Goal: Information Seeking & Learning: Learn about a topic

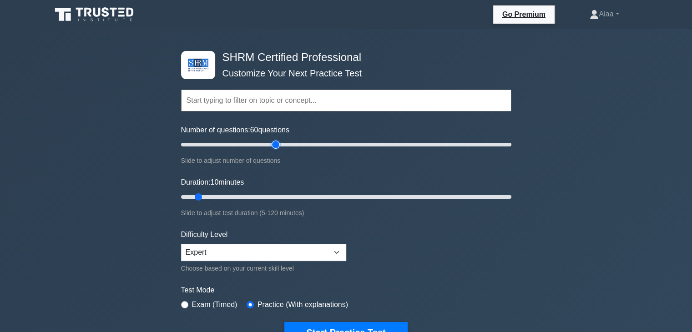
click at [273, 142] on input "Number of questions: 60 questions" at bounding box center [346, 144] width 330 height 11
click at [263, 147] on input "Number of questions: 55 questions" at bounding box center [346, 144] width 330 height 11
type input "35"
click at [236, 142] on input "Number of questions: 35 questions" at bounding box center [346, 144] width 330 height 11
click at [284, 322] on button "Start Practice Test" at bounding box center [345, 332] width 123 height 21
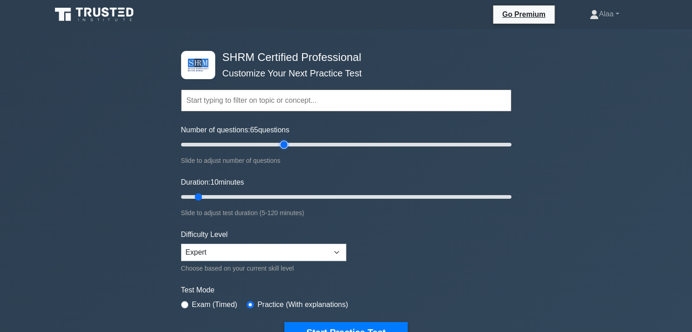
click at [286, 143] on input "Number of questions: 65 questions" at bounding box center [346, 144] width 330 height 11
click at [298, 142] on input "Number of questions: 75 questions" at bounding box center [346, 144] width 330 height 11
click at [246, 144] on input "Number of questions: 40 questions" at bounding box center [346, 144] width 330 height 11
click at [227, 146] on input "Number of questions: 40 questions" at bounding box center [346, 144] width 330 height 11
drag, startPoint x: 226, startPoint y: 146, endPoint x: 212, endPoint y: 146, distance: 14.6
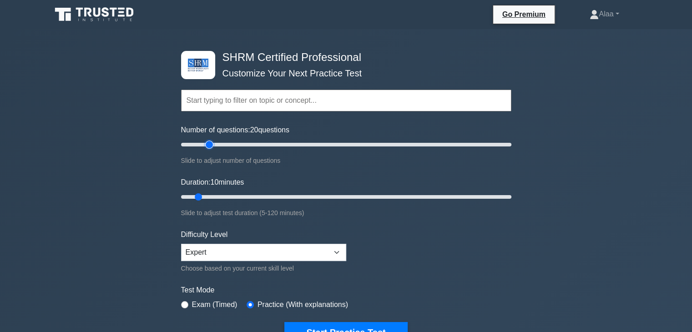
type input "20"
click at [212, 146] on input "Number of questions: 20 questions" at bounding box center [346, 144] width 330 height 11
drag, startPoint x: 200, startPoint y: 195, endPoint x: 510, endPoint y: 182, distance: 309.9
type input "120"
click at [510, 191] on input "Duration: 120 minutes" at bounding box center [346, 196] width 330 height 11
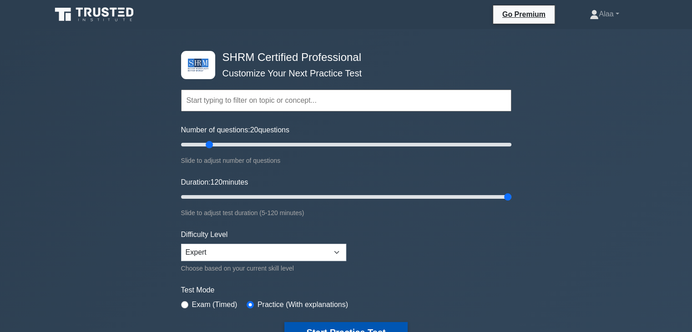
click at [349, 326] on button "Start Practice Test" at bounding box center [345, 332] width 123 height 21
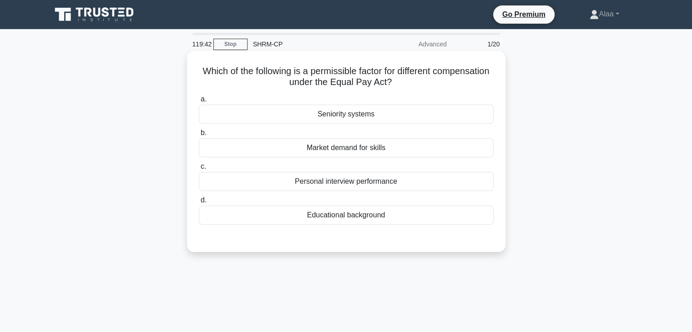
click at [387, 117] on div "Seniority systems" at bounding box center [346, 114] width 295 height 19
click at [199, 102] on input "a. Seniority systems" at bounding box center [199, 99] width 0 height 6
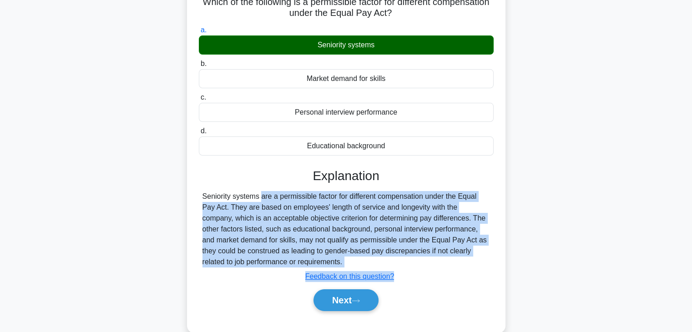
scroll to position [160, 0]
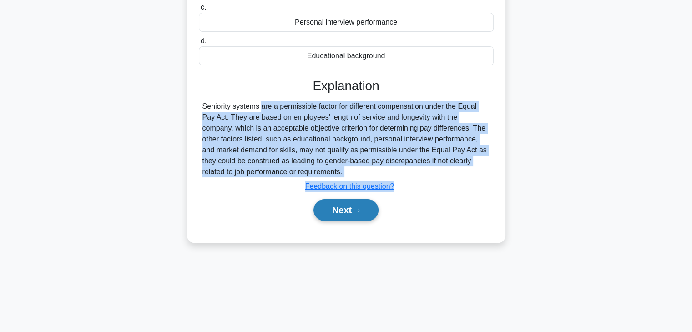
drag, startPoint x: 206, startPoint y: 266, endPoint x: 355, endPoint y: 220, distance: 155.6
click at [349, 246] on div "Which of the following is a permissible factor for different compensation under…" at bounding box center [346, 74] width 600 height 361
click at [404, 173] on div "Seniority systems are a permissible factor for different compensation under the…" at bounding box center [345, 139] width 287 height 76
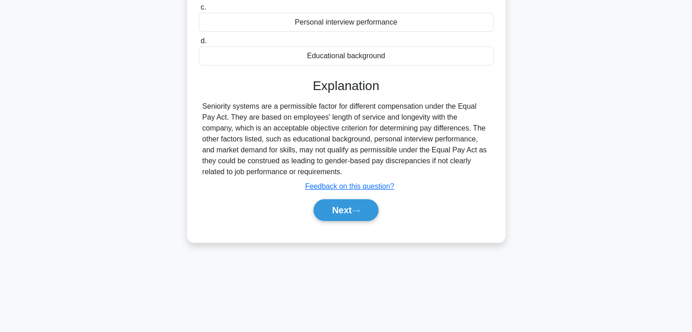
drag, startPoint x: 326, startPoint y: 172, endPoint x: 194, endPoint y: 103, distance: 148.9
click at [194, 103] on div "Which of the following is a permissible factor for different compensation under…" at bounding box center [346, 66] width 311 height 343
copy div "Seniority systems are a permissible factor for different compensation under the…"
click at [363, 214] on button "Next" at bounding box center [345, 210] width 65 height 22
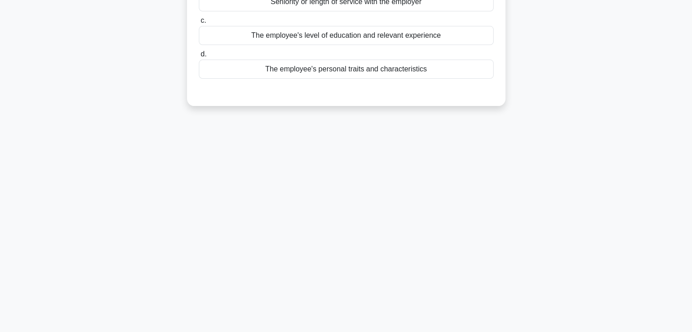
scroll to position [0, 0]
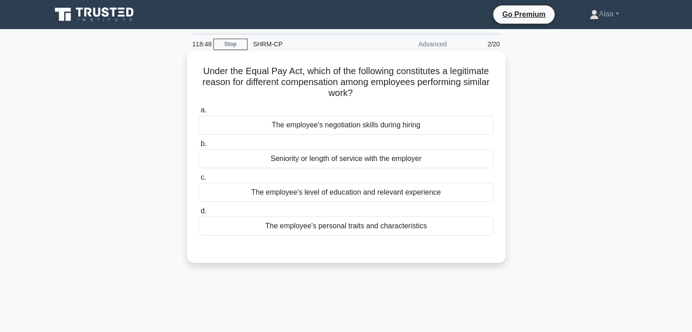
click at [400, 160] on div "Seniority or length of service with the employer" at bounding box center [346, 158] width 295 height 19
click at [199, 147] on input "b. Seniority or length of service with the employer" at bounding box center [199, 144] width 0 height 6
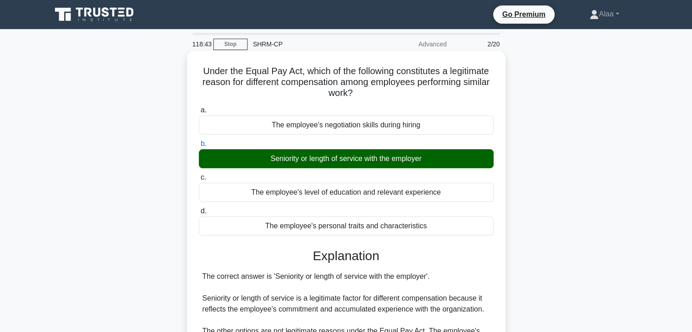
click at [391, 279] on div "The correct answer is 'Seniority or length of service with the employer'. Senio…" at bounding box center [345, 314] width 287 height 87
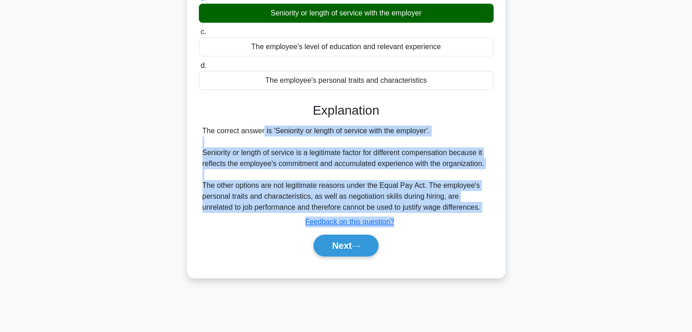
scroll to position [160, 0]
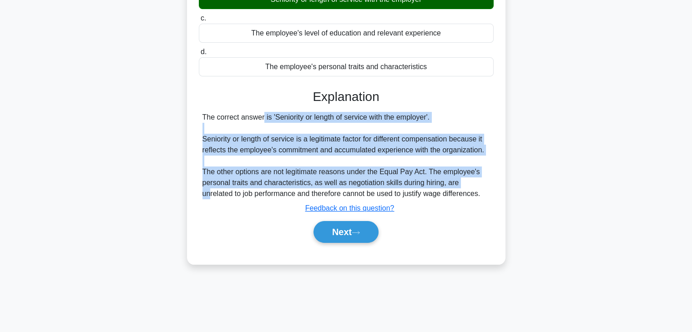
drag, startPoint x: 205, startPoint y: 278, endPoint x: 472, endPoint y: 182, distance: 283.9
click at [469, 179] on div "The correct answer is 'Seniority or length of service with the employer'. Senio…" at bounding box center [345, 155] width 287 height 87
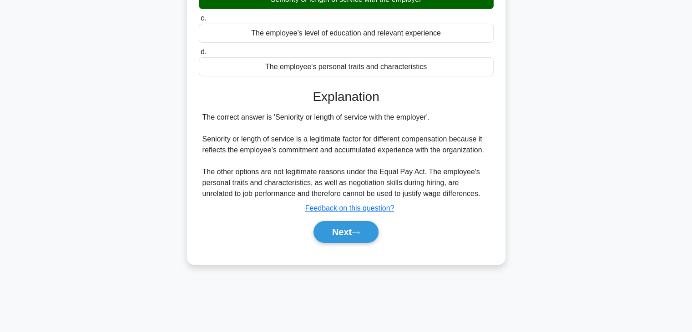
click at [471, 191] on div "The correct answer is 'Seniority or length of service with the employer'. Senio…" at bounding box center [345, 155] width 287 height 87
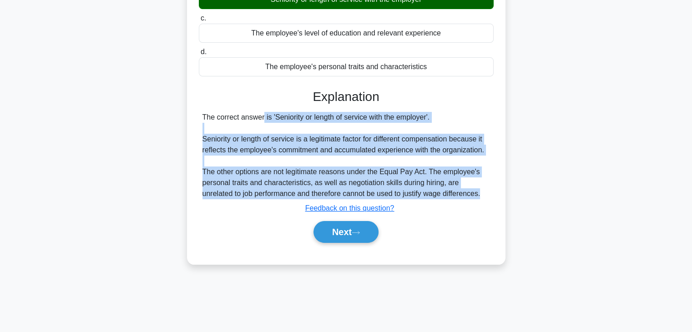
drag, startPoint x: 453, startPoint y: 194, endPoint x: 206, endPoint y: 120, distance: 258.1
click at [206, 120] on div "The correct answer is 'Seniority or length of service with the employer'. Senio…" at bounding box center [345, 155] width 287 height 87
click at [207, 119] on div "The correct answer is 'Seniority or length of service with the employer'. Senio…" at bounding box center [345, 155] width 287 height 87
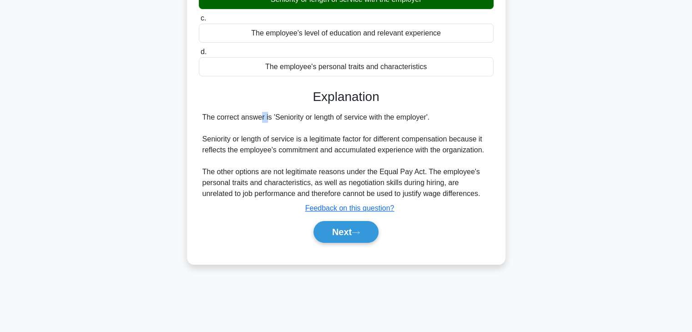
click at [207, 119] on div "The correct answer is 'Seniority or length of service with the employer'. Senio…" at bounding box center [345, 155] width 287 height 87
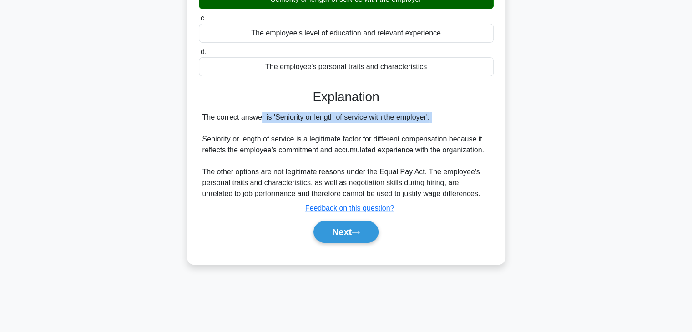
click at [207, 119] on div "The correct answer is 'Seniority or length of service with the employer'. Senio…" at bounding box center [345, 155] width 287 height 87
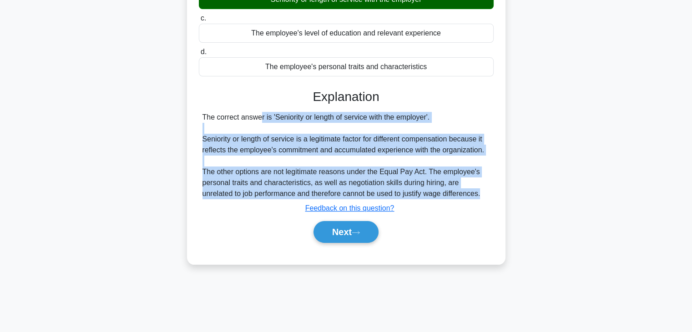
drag, startPoint x: 453, startPoint y: 195, endPoint x: 201, endPoint y: 120, distance: 262.8
click at [201, 120] on div "The correct answer is 'Seniority or length of service with the employer'. Senio…" at bounding box center [346, 155] width 295 height 87
copy div "The correct answer is 'Seniority or length of service with the employer'. Senio…"
click at [360, 231] on icon at bounding box center [355, 232] width 8 height 5
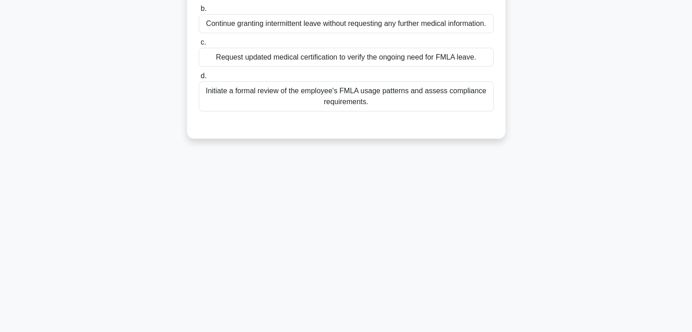
scroll to position [0, 0]
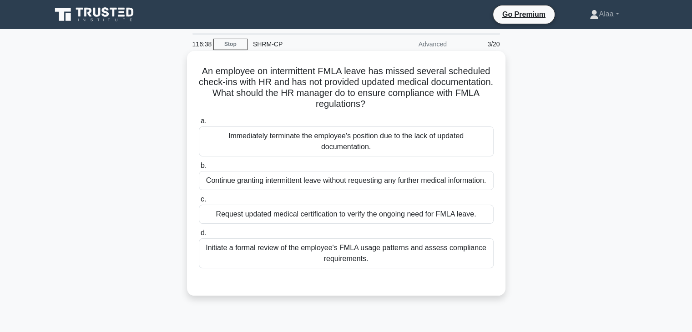
click at [397, 254] on div "Initiate a formal review of the employee's FMLA usage patterns and assess compl…" at bounding box center [346, 253] width 295 height 30
click at [199, 236] on input "d. Initiate a formal review of the employee's FMLA usage patterns and assess co…" at bounding box center [199, 233] width 0 height 6
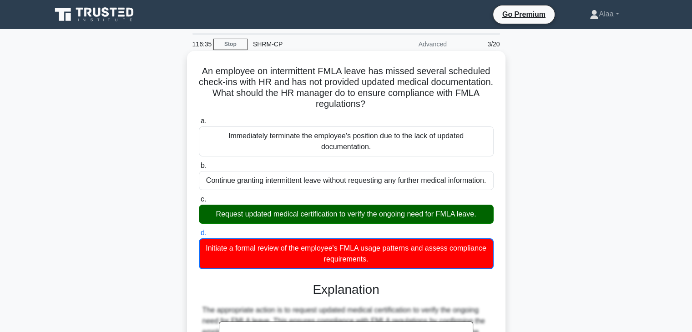
click at [401, 215] on div "Request updated medical certification to verify the ongoing need for FMLA leave." at bounding box center [346, 214] width 295 height 19
click at [199, 202] on input "c. Request updated medical certification to verify the ongoing need for FMLA le…" at bounding box center [199, 199] width 0 height 6
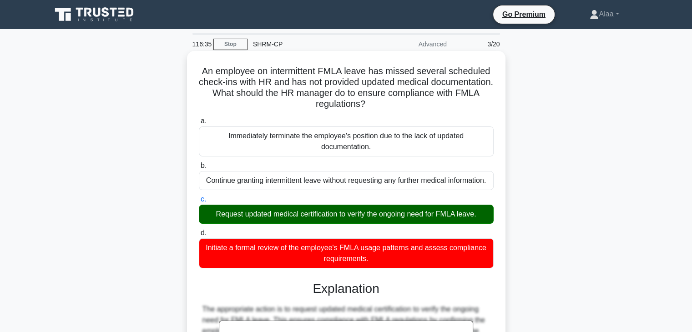
click at [401, 215] on div "Request updated medical certification to verify the ongoing need for FMLA leave." at bounding box center [346, 214] width 295 height 19
click at [199, 202] on input "c. Request updated medical certification to verify the ongoing need for FMLA le…" at bounding box center [199, 199] width 0 height 6
drag, startPoint x: 401, startPoint y: 215, endPoint x: 369, endPoint y: 264, distance: 58.9
click at [369, 264] on div "a. Immediately terminate the employee's position due to the lack of updated doc…" at bounding box center [346, 192] width 306 height 156
click at [369, 264] on div "Initiate a formal review of the employee's FMLA usage patterns and assess compl…" at bounding box center [346, 253] width 295 height 30
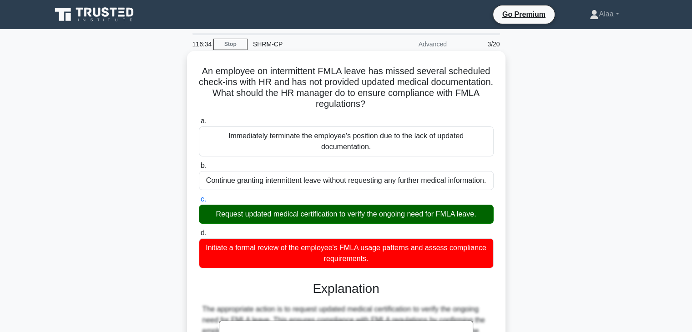
click at [199, 236] on input "d. Initiate a formal review of the employee's FMLA usage patterns and assess co…" at bounding box center [199, 233] width 0 height 6
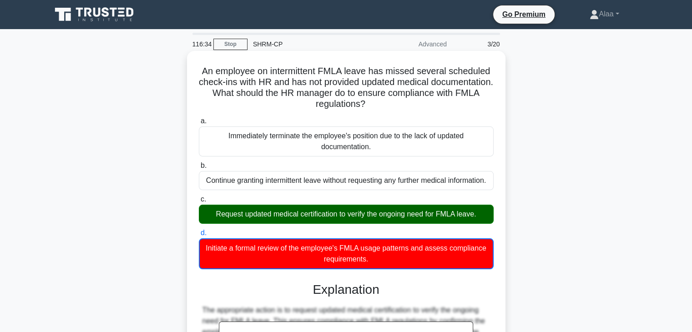
click at [369, 264] on div "Initiate a formal review of the employee's FMLA usage patterns and assess compl…" at bounding box center [346, 253] width 295 height 31
click at [199, 236] on input "d. Initiate a formal review of the employee's FMLA usage patterns and assess co…" at bounding box center [199, 233] width 0 height 6
click at [369, 264] on div "Initiate a formal review of the employee's FMLA usage patterns and assess compl…" at bounding box center [346, 253] width 295 height 31
click at [199, 236] on input "d. Initiate a formal review of the employee's FMLA usage patterns and assess co…" at bounding box center [199, 233] width 0 height 6
copy div "Initiate a formal review of the employee's FMLA usage patterns and assess compl…"
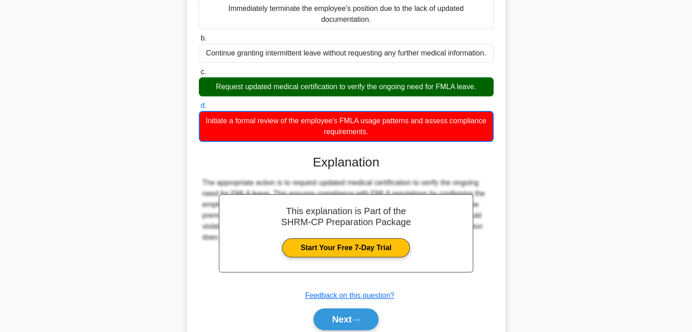
scroll to position [138, 0]
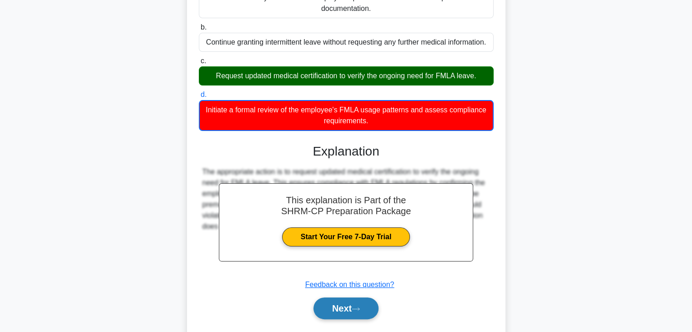
click at [358, 314] on button "Next" at bounding box center [345, 308] width 65 height 22
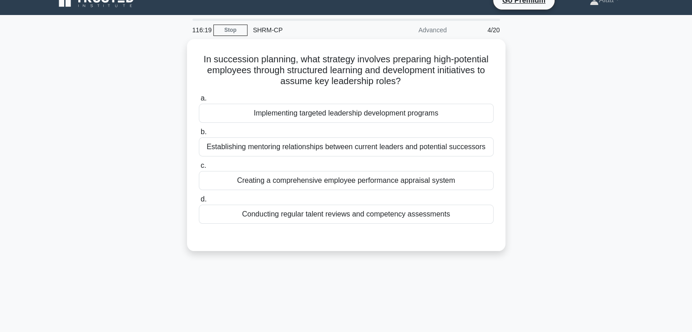
scroll to position [13, 0]
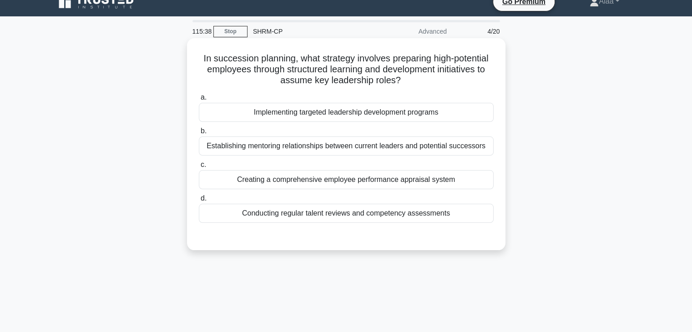
click at [454, 103] on div "Implementing targeted leadership development programs" at bounding box center [346, 112] width 295 height 19
click at [199, 100] on input "a. Implementing targeted leadership development programs" at bounding box center [199, 98] width 0 height 6
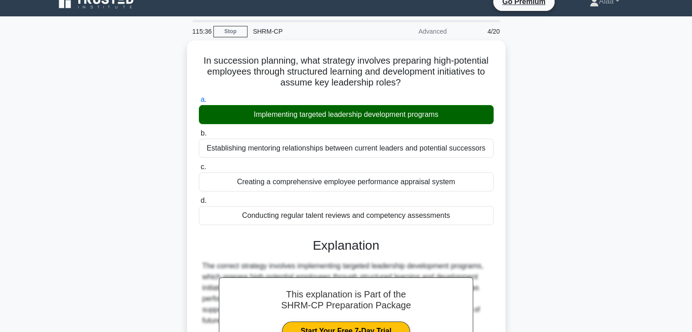
scroll to position [160, 0]
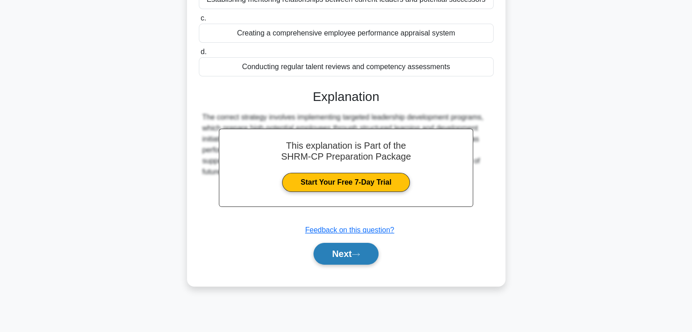
click at [351, 250] on button "Next" at bounding box center [345, 254] width 65 height 22
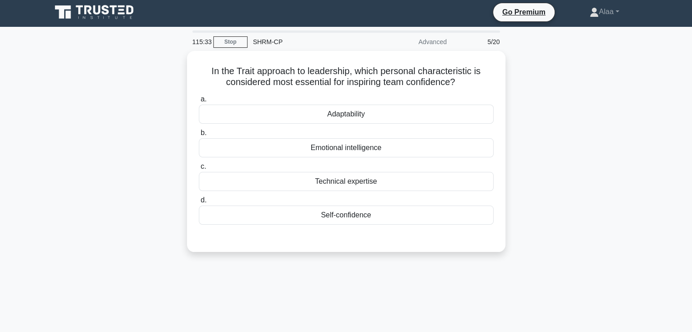
scroll to position [0, 0]
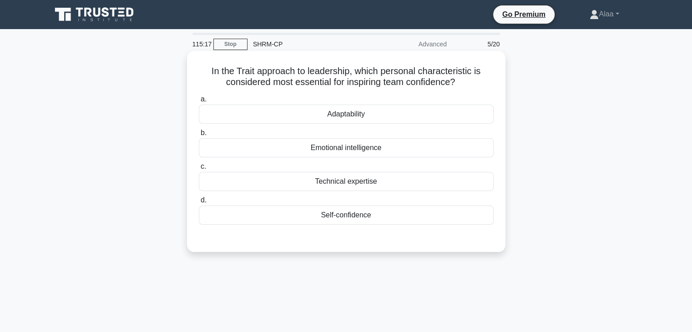
click at [442, 149] on div "Emotional intelligence" at bounding box center [346, 147] width 295 height 19
click at [199, 136] on input "b. Emotional intelligence" at bounding box center [199, 133] width 0 height 6
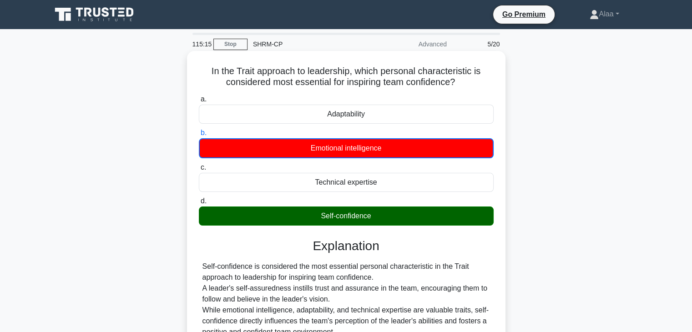
click at [341, 308] on div "Self-confidence is considered the most essential personal characteristic in the…" at bounding box center [345, 299] width 287 height 76
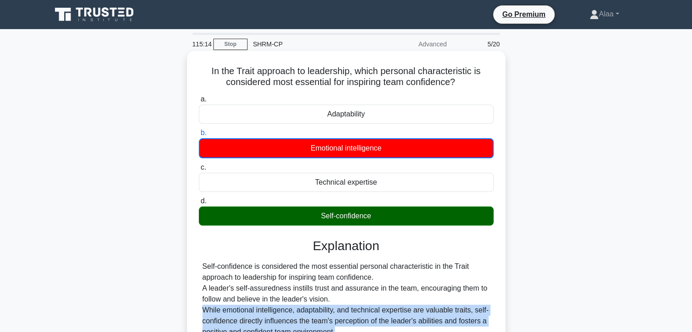
click at [341, 308] on div "Self-confidence is considered the most essential personal characteristic in the…" at bounding box center [345, 299] width 287 height 76
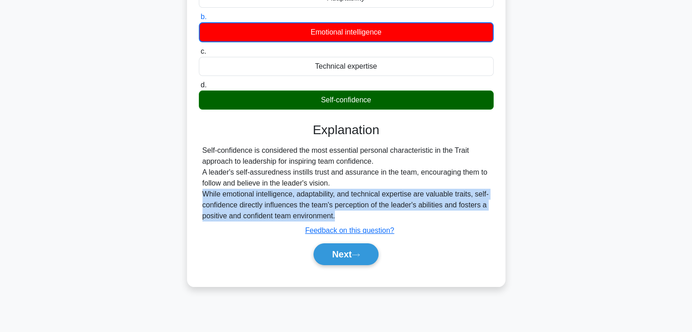
scroll to position [126, 0]
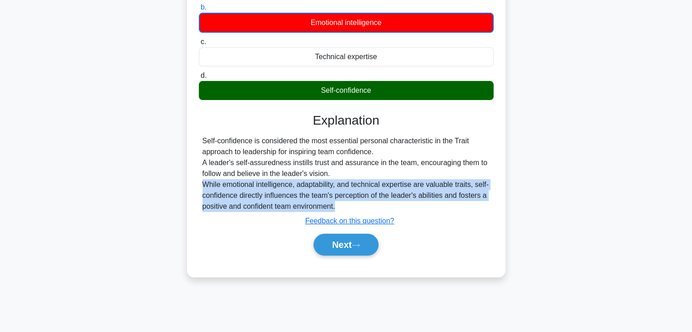
click at [378, 208] on div "Self-confidence is considered the most essential personal characteristic in the…" at bounding box center [345, 174] width 287 height 76
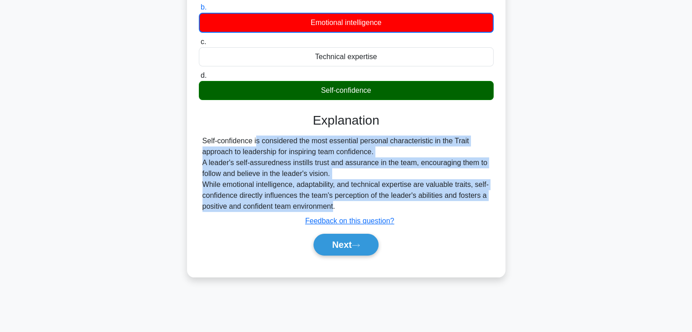
drag, startPoint x: 333, startPoint y: 200, endPoint x: 203, endPoint y: 142, distance: 142.3
click at [203, 142] on div "Self-confidence is considered the most essential personal characteristic in the…" at bounding box center [345, 174] width 287 height 76
click at [375, 244] on button "Next" at bounding box center [345, 245] width 65 height 22
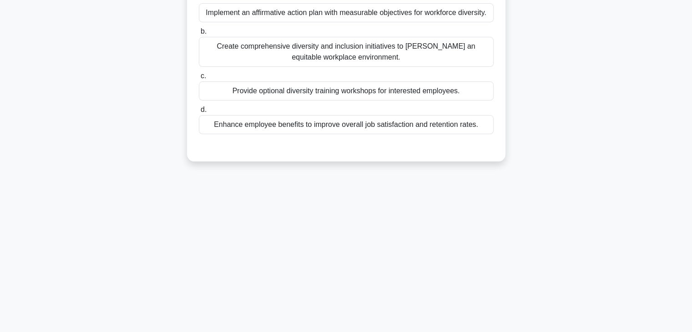
scroll to position [0, 0]
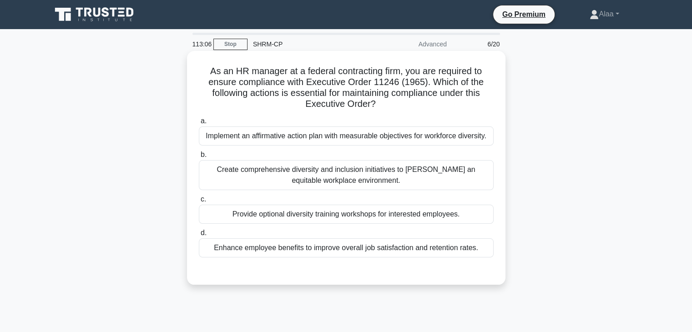
click at [482, 175] on div "Create comprehensive diversity and inclusion initiatives to foster an equitable…" at bounding box center [346, 175] width 295 height 30
click at [199, 158] on input "b. Create comprehensive diversity and inclusion initiatives to foster an equita…" at bounding box center [199, 155] width 0 height 6
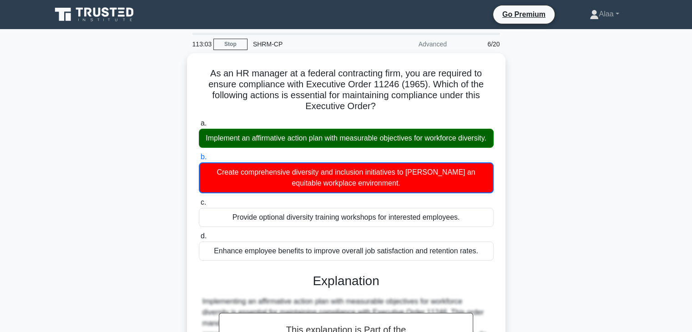
scroll to position [164, 0]
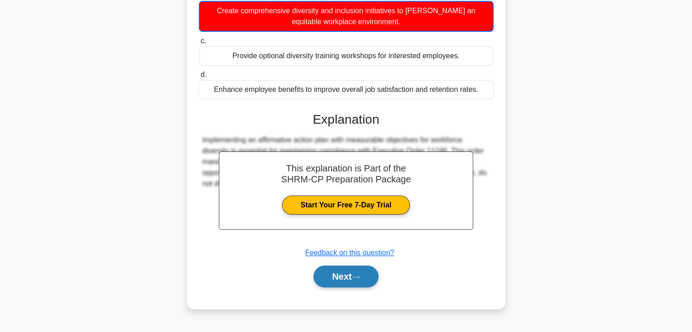
click at [371, 280] on button "Next" at bounding box center [345, 277] width 65 height 22
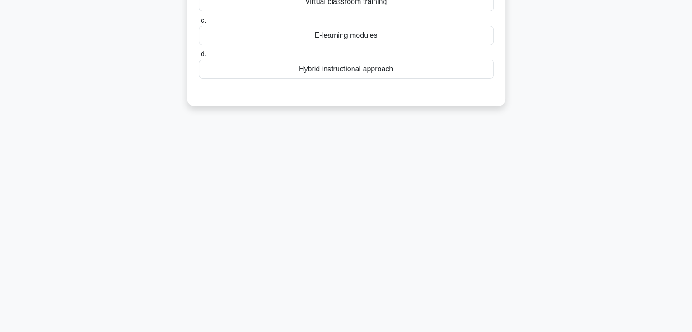
scroll to position [0, 0]
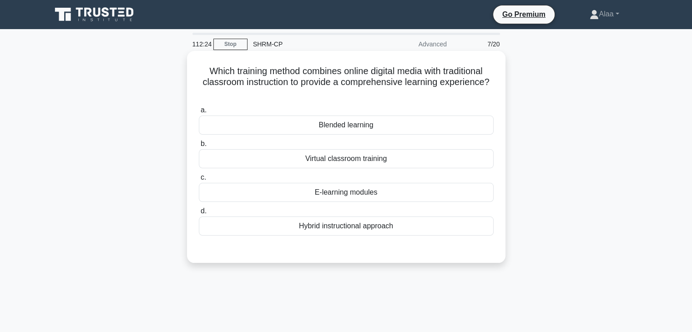
click at [437, 199] on div "E-learning modules" at bounding box center [346, 192] width 295 height 19
click at [199, 181] on input "c. E-learning modules" at bounding box center [199, 178] width 0 height 6
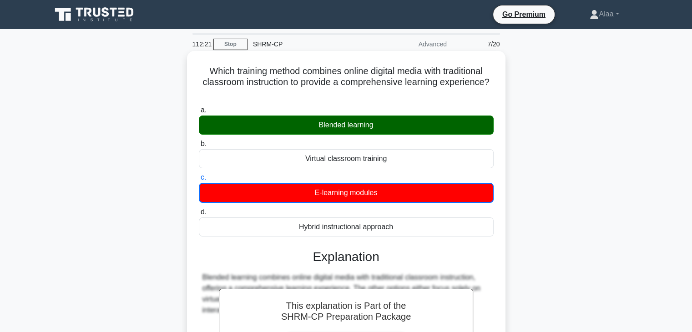
click at [378, 126] on div "Blended learning" at bounding box center [346, 124] width 295 height 19
click at [199, 113] on input "a. Blended learning" at bounding box center [199, 110] width 0 height 6
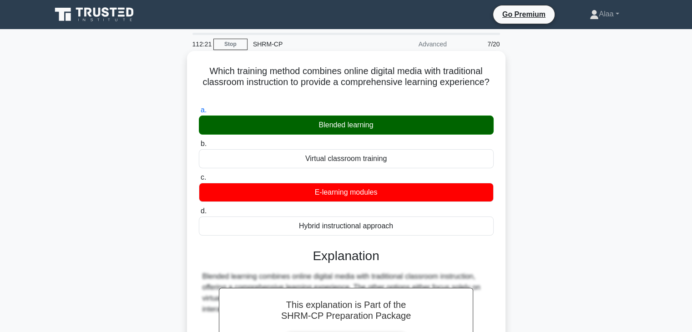
click at [378, 126] on div "Blended learning" at bounding box center [346, 124] width 295 height 19
click at [199, 113] on input "a. Blended learning" at bounding box center [199, 110] width 0 height 6
click at [378, 126] on div "Blended learning" at bounding box center [346, 124] width 295 height 19
click at [199, 113] on input "a. Blended learning" at bounding box center [199, 110] width 0 height 6
copy div "Blended learning"
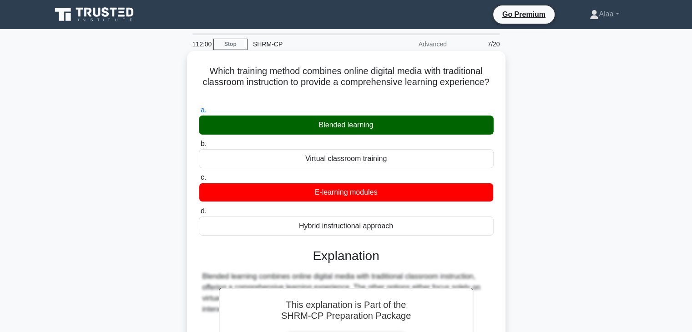
click at [367, 154] on div "Virtual classroom training" at bounding box center [346, 158] width 295 height 19
click at [199, 147] on input "b. Virtual classroom training" at bounding box center [199, 144] width 0 height 6
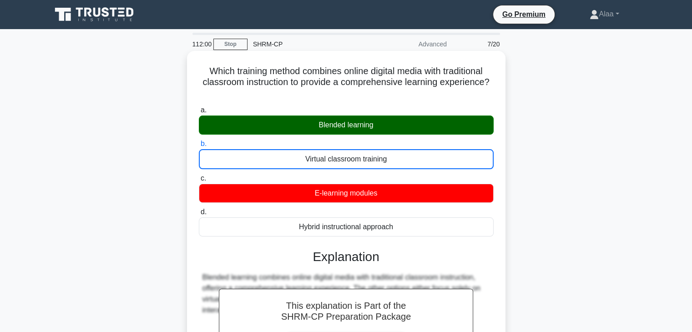
click at [367, 154] on div "Virtual classroom training" at bounding box center [346, 159] width 295 height 20
click at [199, 147] on input "b. Virtual classroom training" at bounding box center [199, 144] width 0 height 6
click at [367, 154] on div "Virtual classroom training" at bounding box center [346, 159] width 295 height 20
click at [199, 147] on input "b. Virtual classroom training" at bounding box center [199, 144] width 0 height 6
copy div "Virtual classroom training"
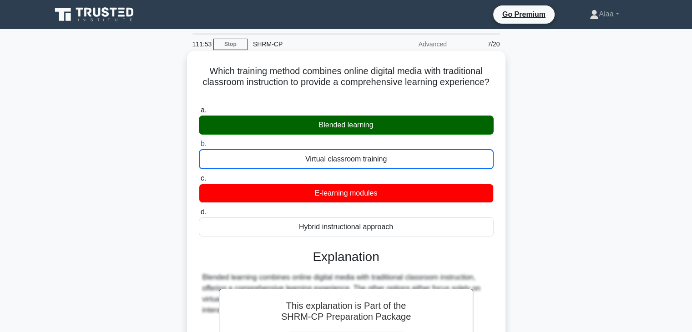
click at [346, 191] on div "E-learning modules" at bounding box center [346, 193] width 295 height 19
click at [199, 181] on input "c. E-learning modules" at bounding box center [199, 179] width 0 height 6
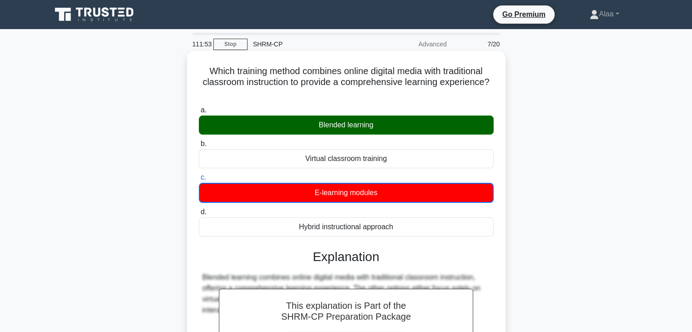
click at [346, 191] on div "E-learning modules" at bounding box center [346, 193] width 295 height 20
click at [199, 181] on input "c. E-learning modules" at bounding box center [199, 178] width 0 height 6
click at [346, 191] on div "E-learning modules" at bounding box center [346, 193] width 295 height 20
click at [199, 181] on input "c. E-learning modules" at bounding box center [199, 178] width 0 height 6
copy div "E-learning modules"
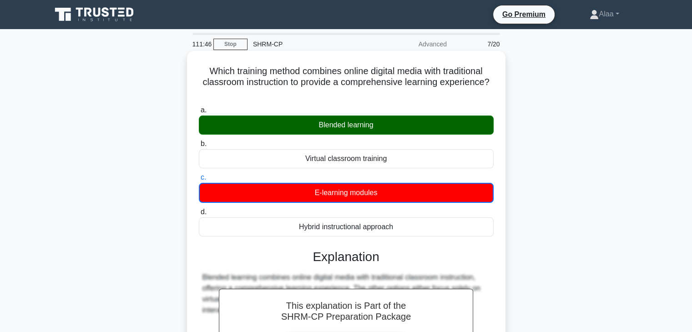
click at [366, 233] on div "Hybrid instructional approach" at bounding box center [346, 226] width 295 height 19
click at [199, 215] on input "d. Hybrid instructional approach" at bounding box center [199, 212] width 0 height 6
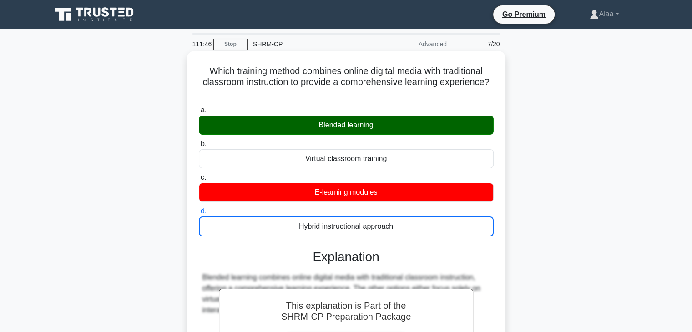
click at [366, 233] on div "Hybrid instructional approach" at bounding box center [346, 226] width 295 height 20
click at [199, 214] on input "d. Hybrid instructional approach" at bounding box center [199, 211] width 0 height 6
click at [366, 233] on div "Hybrid instructional approach" at bounding box center [346, 226] width 295 height 20
click at [199, 214] on input "d. Hybrid instructional approach" at bounding box center [199, 211] width 0 height 6
copy div "Hybrid instructional approach"
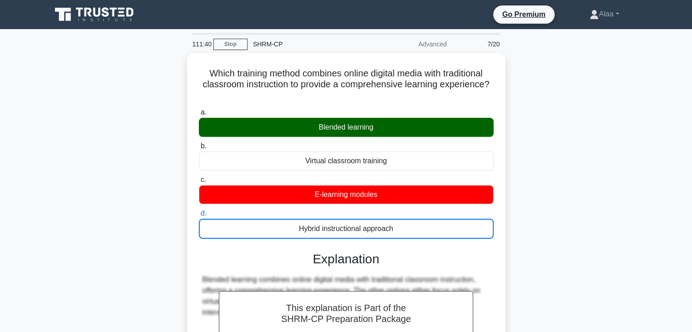
scroll to position [160, 0]
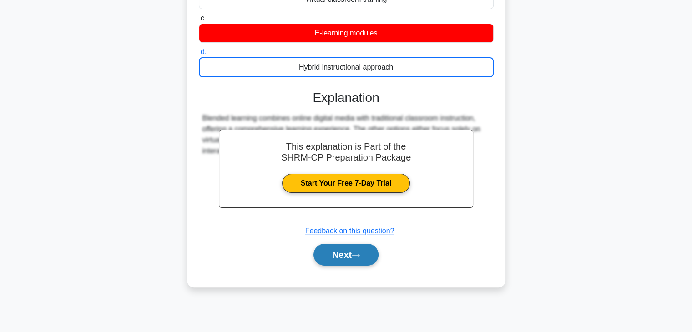
click at [339, 256] on button "Next" at bounding box center [345, 255] width 65 height 22
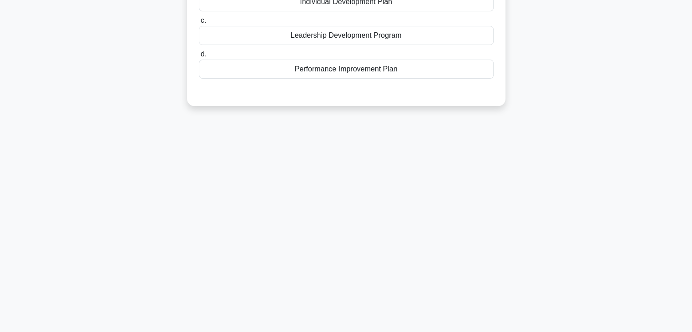
scroll to position [0, 0]
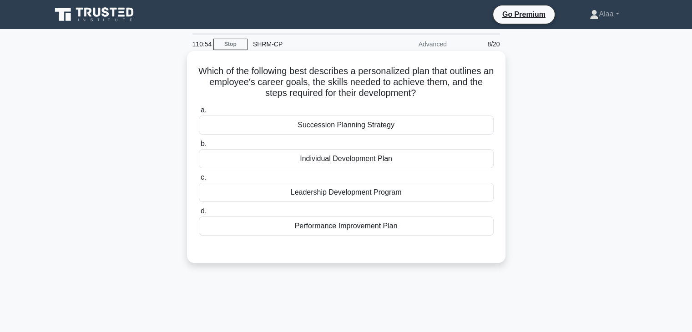
click at [413, 226] on div "Performance Improvement Plan" at bounding box center [346, 225] width 295 height 19
click at [199, 214] on input "d. Performance Improvement Plan" at bounding box center [199, 211] width 0 height 6
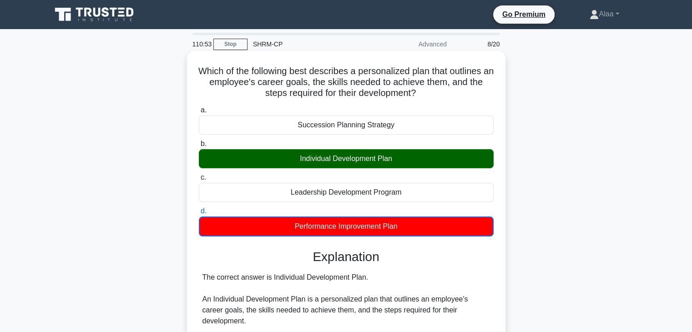
click at [422, 166] on div "Individual Development Plan" at bounding box center [346, 158] width 295 height 19
click at [199, 147] on input "b. Individual Development Plan" at bounding box center [199, 144] width 0 height 6
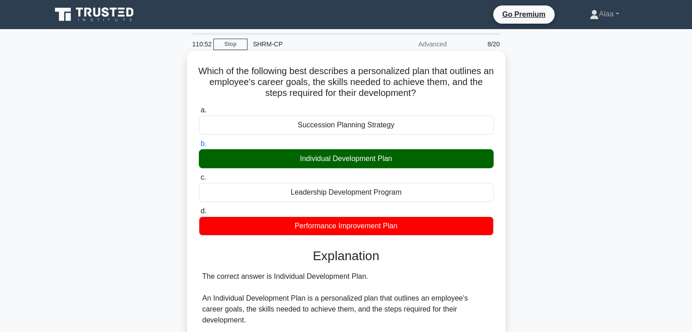
click at [422, 166] on div "Individual Development Plan" at bounding box center [346, 158] width 295 height 19
click at [199, 147] on input "b. Individual Development Plan" at bounding box center [199, 144] width 0 height 6
click at [422, 166] on div "Individual Development Plan" at bounding box center [346, 158] width 295 height 19
click at [199, 147] on input "b. Individual Development Plan" at bounding box center [199, 144] width 0 height 6
click at [422, 166] on div "Individual Development Plan" at bounding box center [346, 158] width 295 height 19
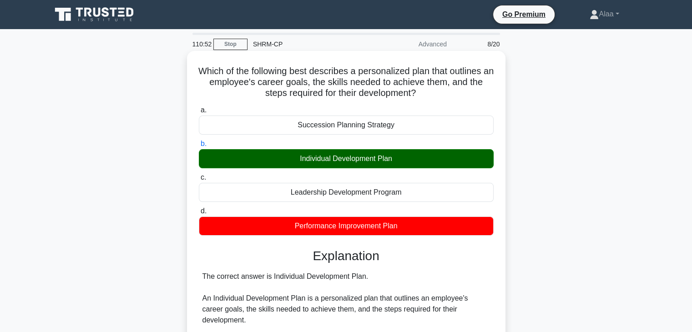
click at [199, 147] on input "b. Individual Development Plan" at bounding box center [199, 144] width 0 height 6
click at [422, 166] on div "Individual Development Plan" at bounding box center [346, 158] width 295 height 19
click at [199, 147] on input "b. Individual Development Plan" at bounding box center [199, 144] width 0 height 6
copy div "Individual Development Plan"
click at [385, 218] on div "Performance Improvement Plan" at bounding box center [346, 225] width 295 height 19
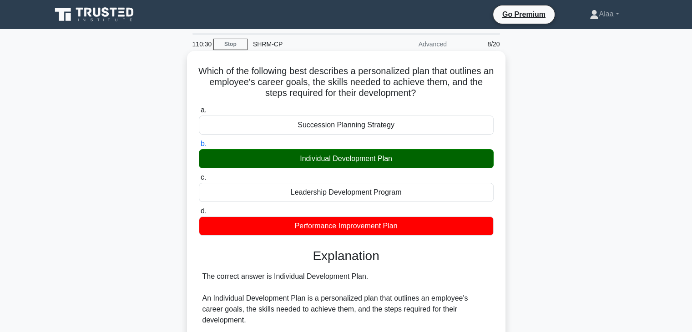
click at [199, 214] on input "d. Performance Improvement Plan" at bounding box center [199, 211] width 0 height 6
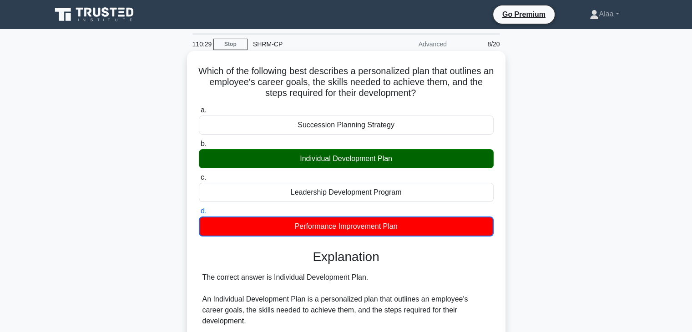
click at [385, 218] on div "Performance Improvement Plan" at bounding box center [346, 226] width 295 height 20
click at [199, 214] on input "d. Performance Improvement Plan" at bounding box center [199, 211] width 0 height 6
click at [385, 218] on div "Performance Improvement Plan" at bounding box center [346, 226] width 295 height 20
click at [199, 214] on input "d. Performance Improvement Plan" at bounding box center [199, 211] width 0 height 6
copy div "Performance Improvement Plan"
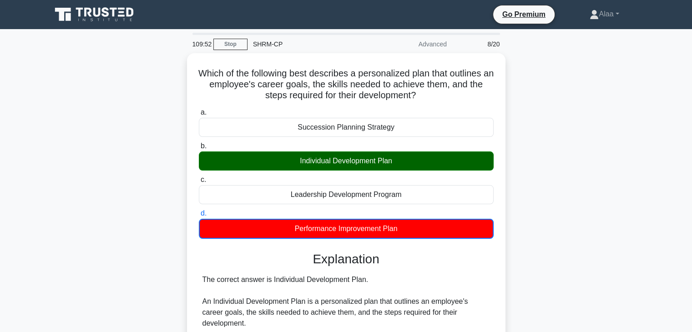
scroll to position [160, 0]
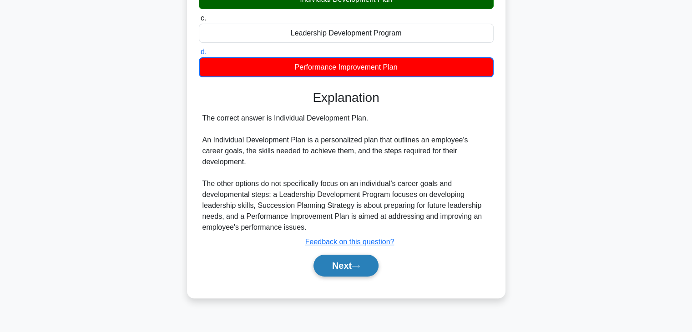
click at [351, 255] on button "Next" at bounding box center [345, 266] width 65 height 22
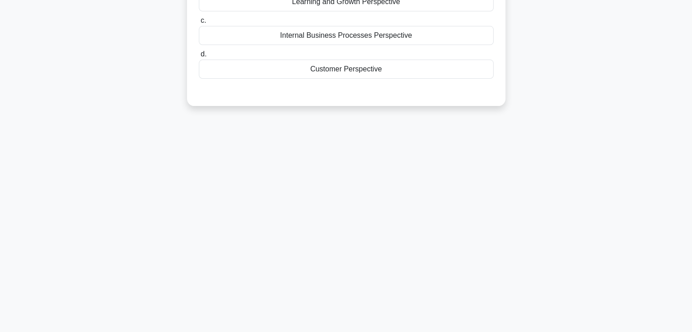
drag, startPoint x: 676, startPoint y: 2, endPoint x: 518, endPoint y: 90, distance: 180.4
click at [518, 90] on div "Which Balanced Scorecard perspective focuses on evaluating an organization's fi…" at bounding box center [346, 5] width 600 height 223
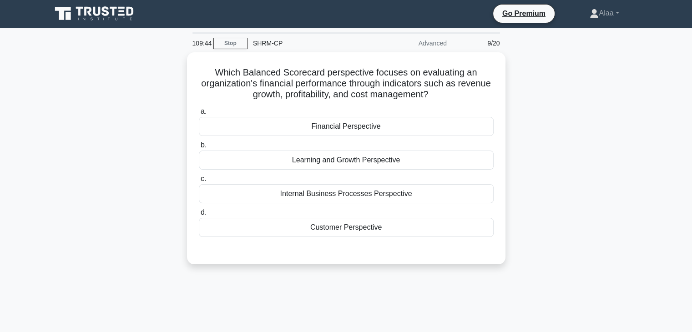
scroll to position [0, 0]
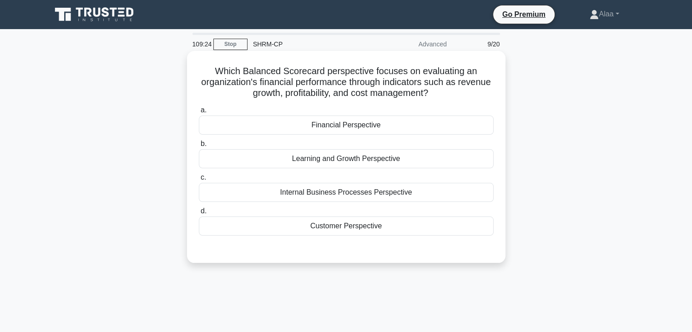
click at [404, 127] on div "Financial Perspective" at bounding box center [346, 124] width 295 height 19
click at [199, 113] on input "a. Financial Perspective" at bounding box center [199, 110] width 0 height 6
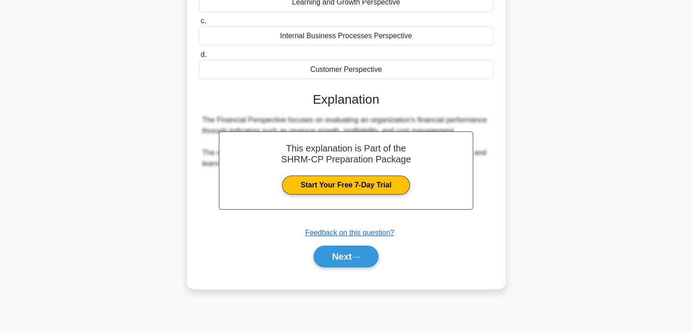
scroll to position [160, 0]
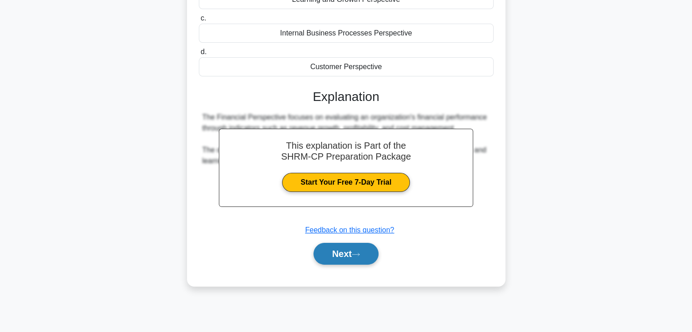
click at [363, 256] on button "Next" at bounding box center [345, 254] width 65 height 22
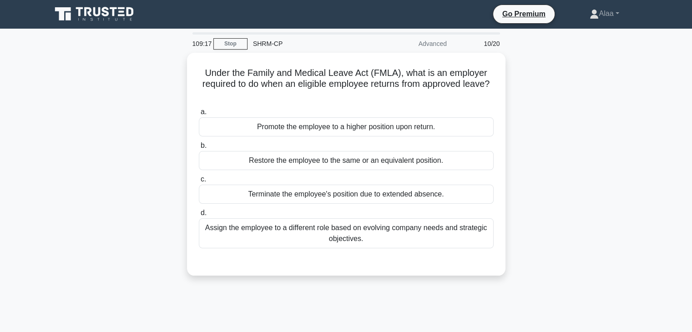
scroll to position [0, 0]
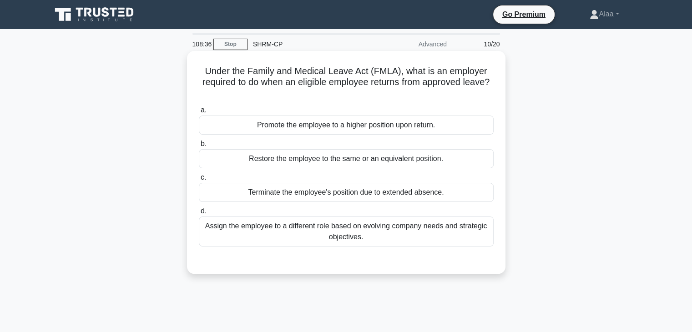
click at [429, 161] on div "Restore the employee to the same or an equivalent position." at bounding box center [346, 158] width 295 height 19
click at [199, 147] on input "b. Restore the employee to the same or an equivalent position." at bounding box center [199, 144] width 0 height 6
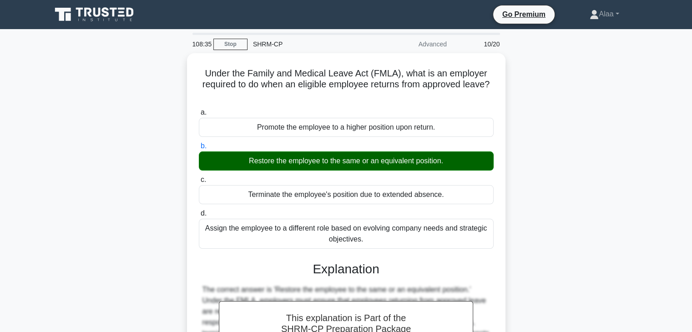
scroll to position [160, 0]
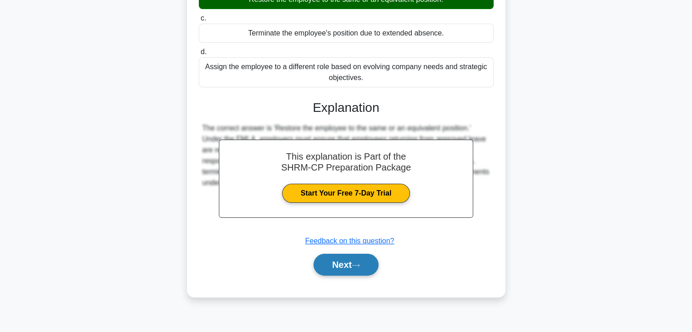
click at [351, 261] on button "Next" at bounding box center [345, 265] width 65 height 22
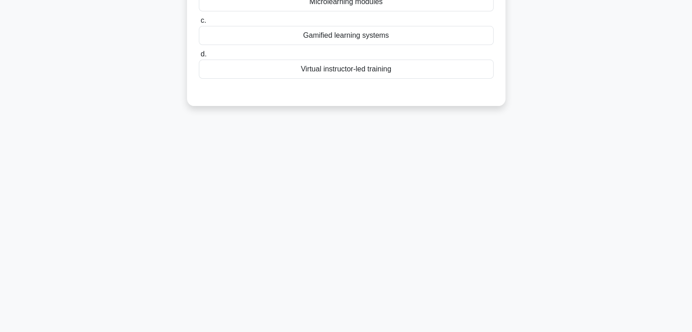
scroll to position [0, 0]
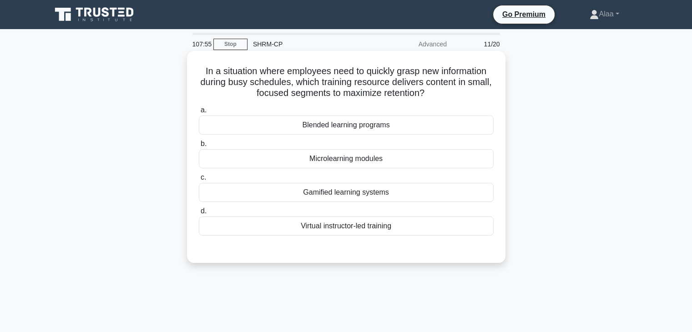
click at [469, 161] on div "Microlearning modules" at bounding box center [346, 158] width 295 height 19
click at [199, 147] on input "b. Microlearning modules" at bounding box center [199, 144] width 0 height 6
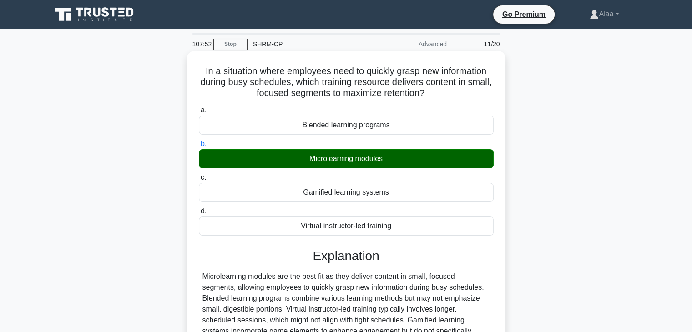
click at [221, 280] on div "Microlearning modules are the best fit as they deliver content in small, focuse…" at bounding box center [345, 309] width 287 height 76
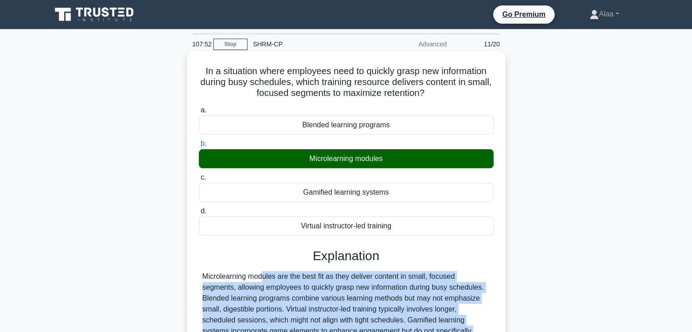
click at [221, 280] on div "Microlearning modules are the best fit as they deliver content in small, focuse…" at bounding box center [345, 309] width 287 height 76
copy div "Microlearning modules are the best fit as they deliver content in small, focuse…"
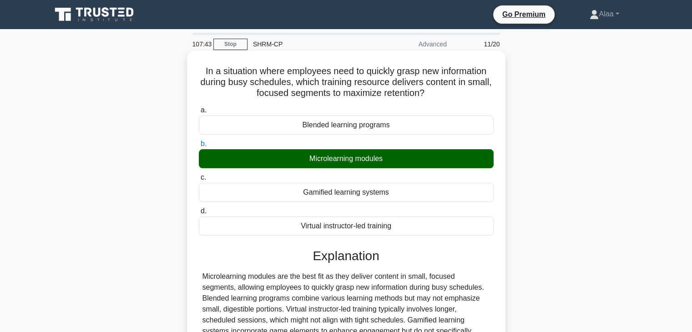
click at [372, 165] on div "Microlearning modules" at bounding box center [346, 158] width 295 height 19
click at [199, 147] on input "b. Microlearning modules" at bounding box center [199, 144] width 0 height 6
click at [372, 165] on div "Microlearning modules" at bounding box center [346, 158] width 295 height 19
click at [199, 147] on input "b. Microlearning modules" at bounding box center [199, 144] width 0 height 6
click at [372, 165] on div "Microlearning modules" at bounding box center [346, 158] width 295 height 19
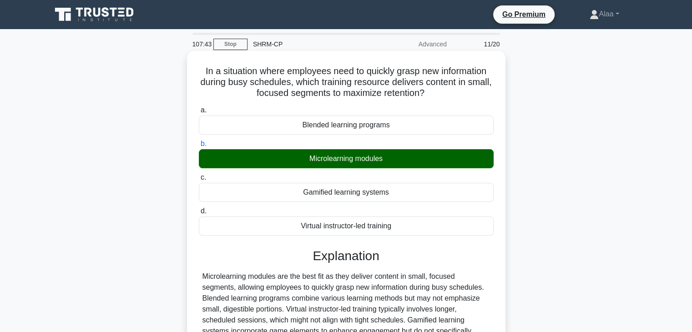
click at [199, 147] on input "b. Microlearning modules" at bounding box center [199, 144] width 0 height 6
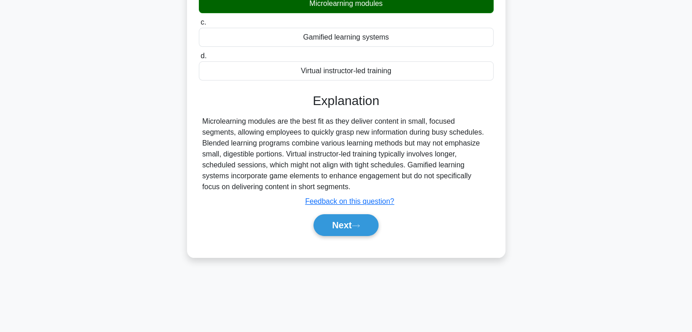
scroll to position [160, 0]
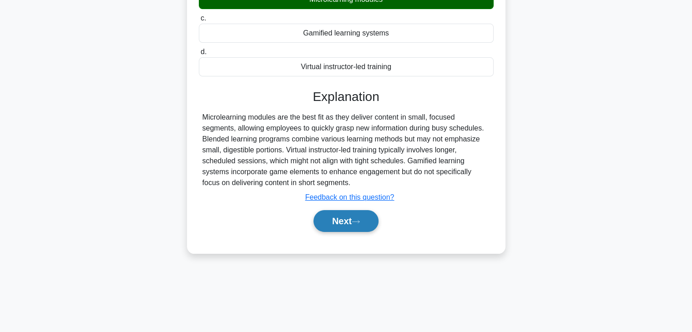
click at [371, 225] on button "Next" at bounding box center [345, 221] width 65 height 22
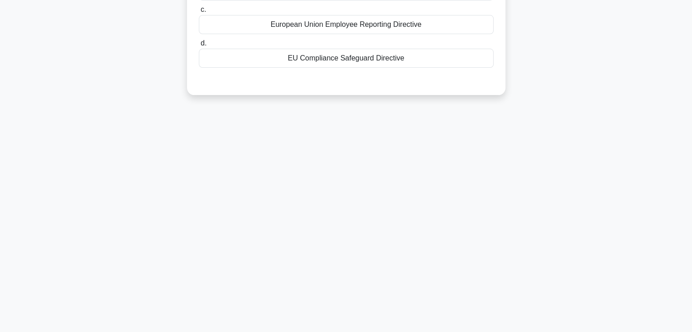
scroll to position [0, 0]
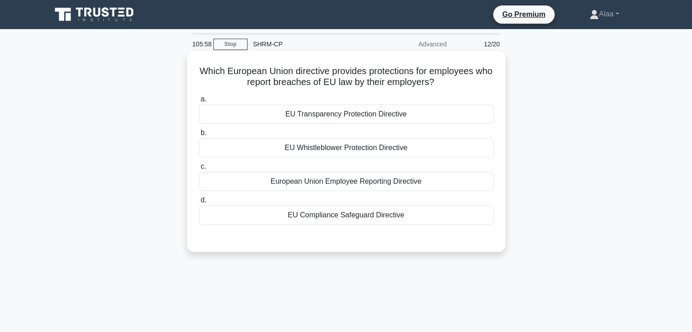
click at [416, 75] on h5 "Which European Union directive provides protections for employees who report br…" at bounding box center [346, 76] width 296 height 23
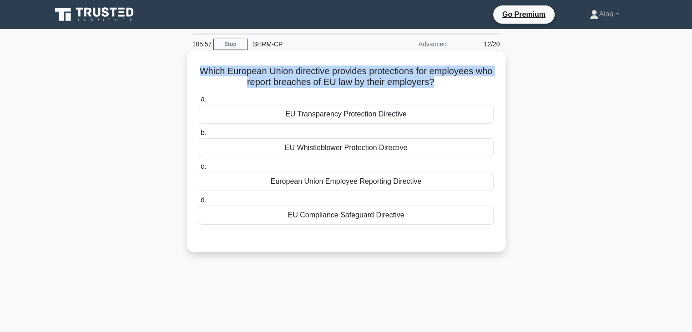
click at [416, 75] on h5 "Which European Union directive provides protections for employees who report br…" at bounding box center [346, 76] width 296 height 23
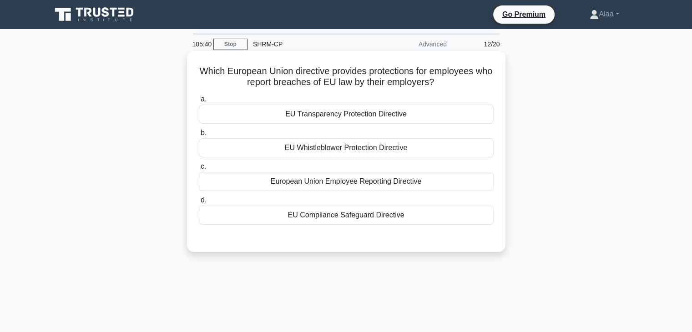
click at [332, 185] on div "European Union Employee Reporting Directive" at bounding box center [346, 181] width 295 height 19
click at [199, 170] on input "c. European Union Employee Reporting Directive" at bounding box center [199, 167] width 0 height 6
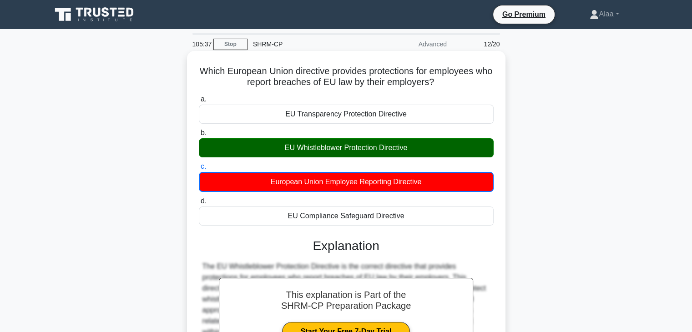
click at [348, 147] on div "EU Whistleblower Protection Directive" at bounding box center [346, 147] width 295 height 19
click at [199, 136] on input "b. EU Whistleblower Protection Directive" at bounding box center [199, 133] width 0 height 6
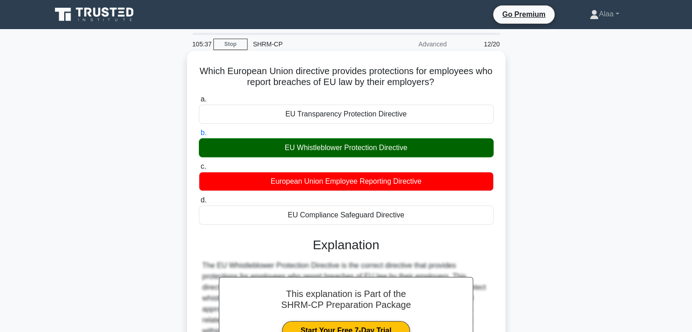
click at [348, 147] on div "EU Whistleblower Protection Directive" at bounding box center [346, 147] width 295 height 19
click at [199, 136] on input "b. EU Whistleblower Protection Directive" at bounding box center [199, 133] width 0 height 6
click at [348, 147] on div "EU Whistleblower Protection Directive" at bounding box center [346, 147] width 295 height 19
click at [199, 136] on input "b. EU Whistleblower Protection Directive" at bounding box center [199, 133] width 0 height 6
click at [348, 147] on div "EU Whistleblower Protection Directive" at bounding box center [346, 147] width 295 height 19
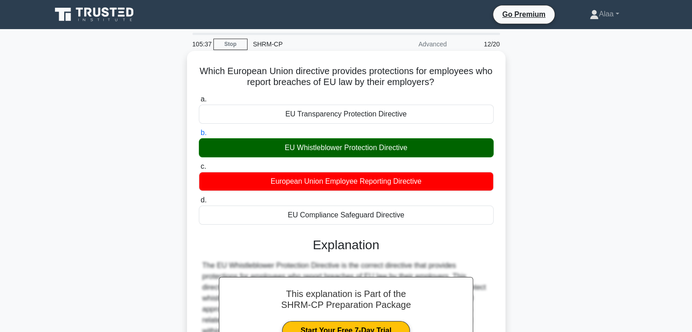
click at [199, 136] on input "b. EU Whistleblower Protection Directive" at bounding box center [199, 133] width 0 height 6
click at [379, 110] on div "EU Transparency Protection Directive" at bounding box center [346, 114] width 295 height 19
click at [199, 102] on input "a. EU Transparency Protection Directive" at bounding box center [199, 99] width 0 height 6
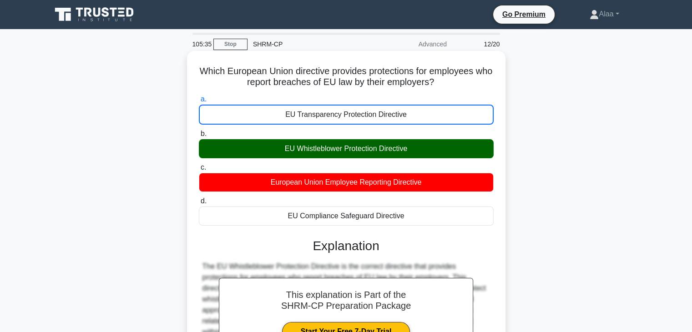
click at [379, 110] on div "EU Transparency Protection Directive" at bounding box center [346, 115] width 295 height 20
click at [199, 102] on input "a. EU Transparency Protection Directive" at bounding box center [199, 99] width 0 height 6
click at [379, 110] on div "EU Transparency Protection Directive" at bounding box center [346, 115] width 295 height 20
click at [199, 102] on input "a. EU Transparency Protection Directive" at bounding box center [199, 99] width 0 height 6
drag, startPoint x: 379, startPoint y: 110, endPoint x: 382, endPoint y: 97, distance: 12.7
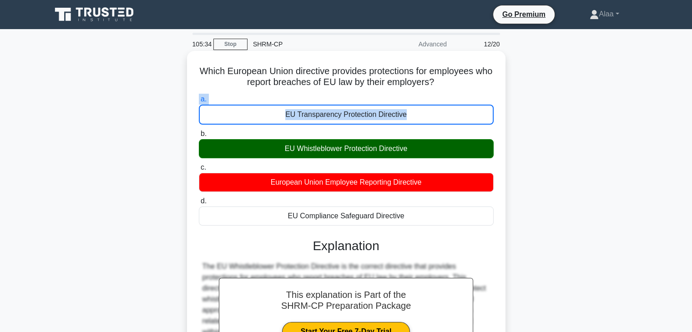
click at [382, 97] on label "a. EU Transparency Protection Directive" at bounding box center [346, 109] width 295 height 31
click at [199, 97] on input "a. EU Transparency Protection Directive" at bounding box center [199, 99] width 0 height 6
click at [385, 85] on h5 "Which European Union directive provides protections for employees who report br…" at bounding box center [346, 76] width 296 height 23
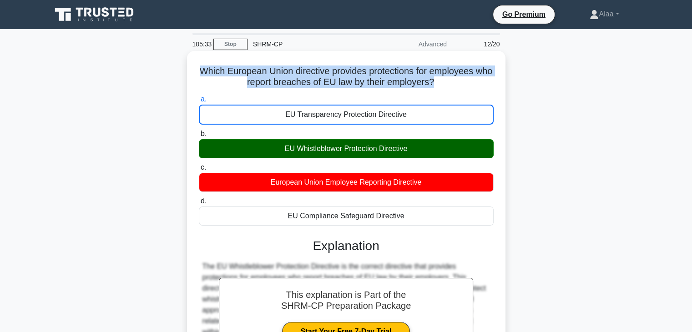
click at [385, 85] on h5 "Which European Union directive provides protections for employees who report br…" at bounding box center [346, 76] width 296 height 23
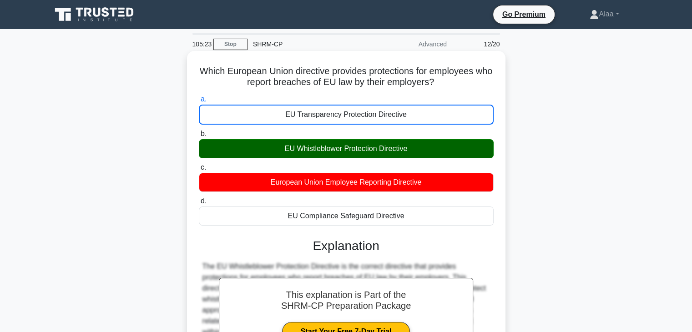
click at [333, 150] on div "EU Whistleblower Protection Directive" at bounding box center [346, 148] width 295 height 19
click at [199, 137] on input "b. EU Whistleblower Protection Directive" at bounding box center [199, 134] width 0 height 6
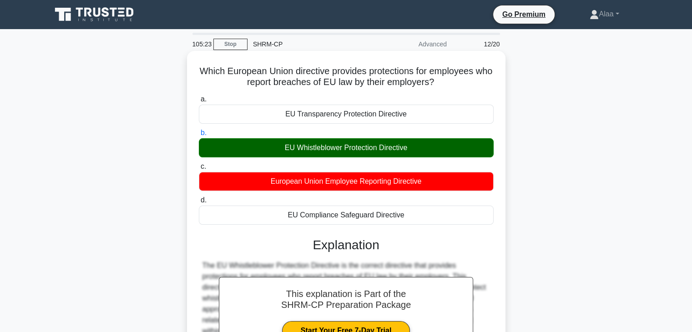
click at [333, 150] on div "EU Whistleblower Protection Directive" at bounding box center [346, 147] width 295 height 19
click at [199, 136] on input "b. EU Whistleblower Protection Directive" at bounding box center [199, 133] width 0 height 6
click at [333, 150] on div "EU Whistleblower Protection Directive" at bounding box center [346, 147] width 295 height 19
click at [199, 136] on input "b. EU Whistleblower Protection Directive" at bounding box center [199, 133] width 0 height 6
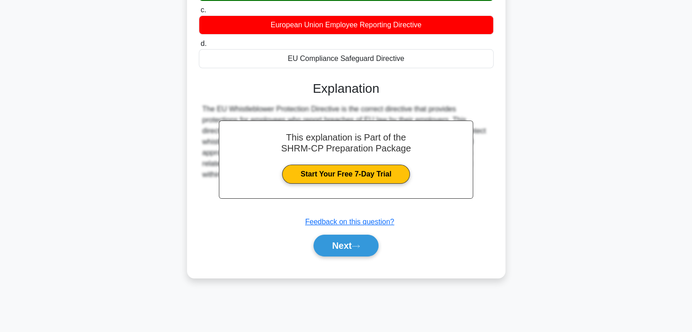
scroll to position [160, 0]
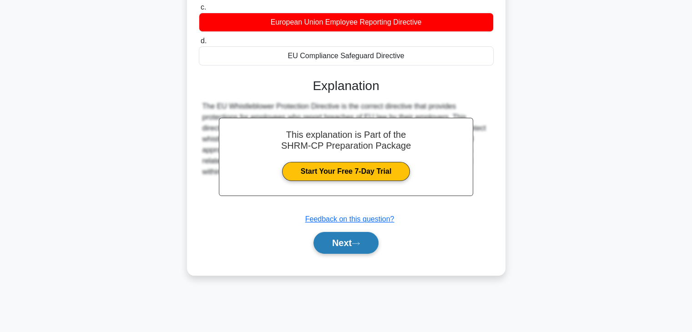
click at [337, 251] on button "Next" at bounding box center [345, 243] width 65 height 22
click at [356, 241] on icon at bounding box center [355, 243] width 8 height 5
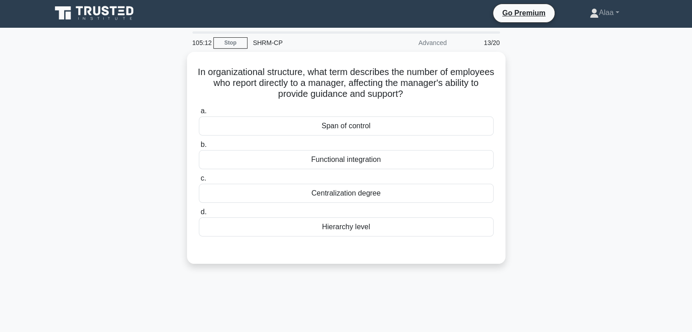
scroll to position [0, 0]
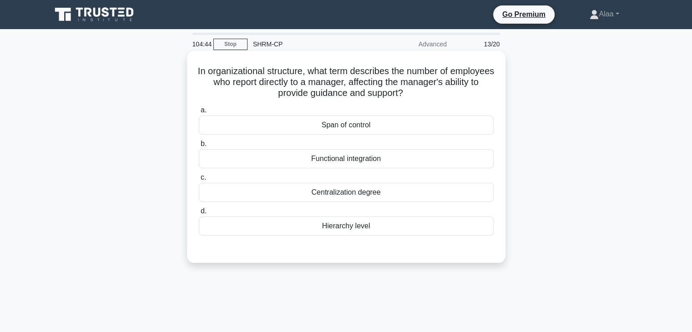
click at [416, 227] on div "Hierarchy level" at bounding box center [346, 225] width 295 height 19
click at [199, 214] on input "d. Hierarchy level" at bounding box center [199, 211] width 0 height 6
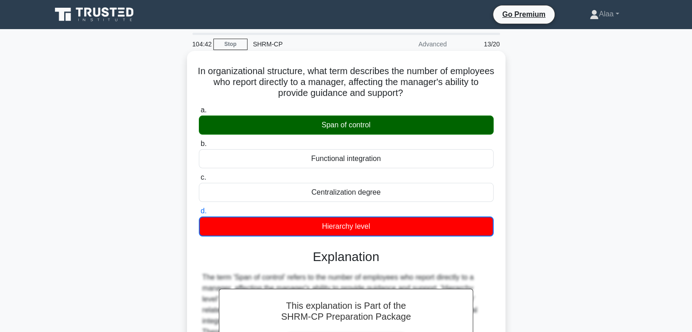
click at [441, 140] on label "b. Functional integration" at bounding box center [346, 153] width 295 height 30
click at [199, 141] on input "b. Functional integration" at bounding box center [199, 144] width 0 height 6
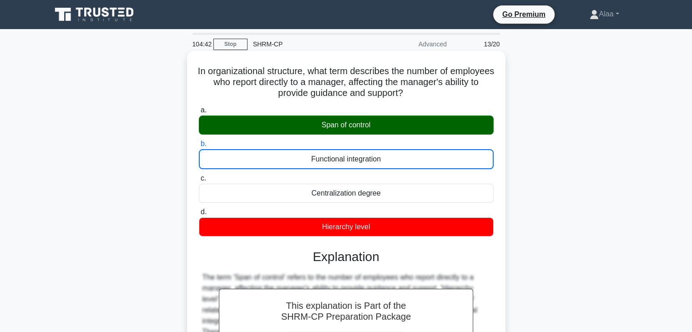
click at [441, 140] on label "b. Functional integration" at bounding box center [346, 153] width 295 height 31
click at [199, 141] on input "b. Functional integration" at bounding box center [199, 144] width 0 height 6
drag, startPoint x: 441, startPoint y: 140, endPoint x: 444, endPoint y: 109, distance: 31.1
click at [444, 109] on div "a. Span of control b. Functional integration c. d." at bounding box center [346, 171] width 306 height 136
click at [444, 109] on label "a. Span of control" at bounding box center [346, 120] width 295 height 30
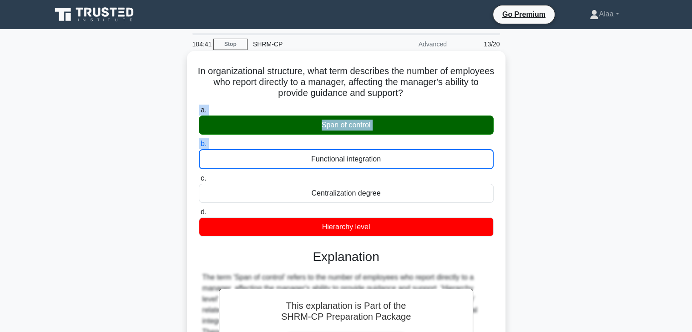
click at [199, 109] on input "a. Span of control" at bounding box center [199, 110] width 0 height 6
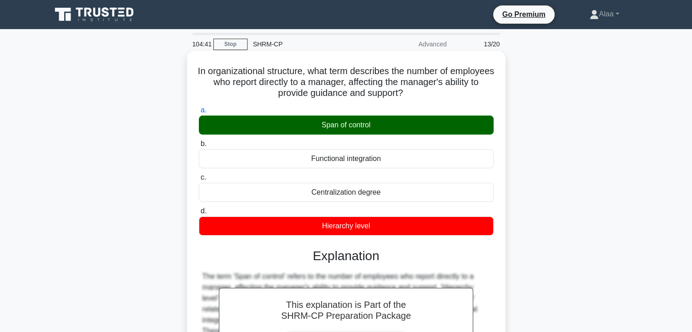
click at [444, 109] on label "a. Span of control" at bounding box center [346, 120] width 295 height 30
click at [199, 109] on input "a. Span of control" at bounding box center [199, 110] width 0 height 6
click at [444, 109] on label "a. Span of control" at bounding box center [346, 120] width 295 height 30
click at [199, 109] on input "a. Span of control" at bounding box center [199, 110] width 0 height 6
click at [444, 109] on label "a. Span of control" at bounding box center [346, 120] width 295 height 30
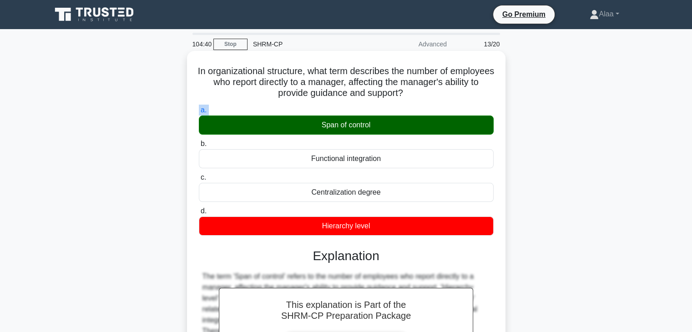
click at [199, 109] on input "a. Span of control" at bounding box center [199, 110] width 0 height 6
click at [422, 91] on h5 "In organizational structure, what term describes the number of employees who re…" at bounding box center [346, 82] width 296 height 34
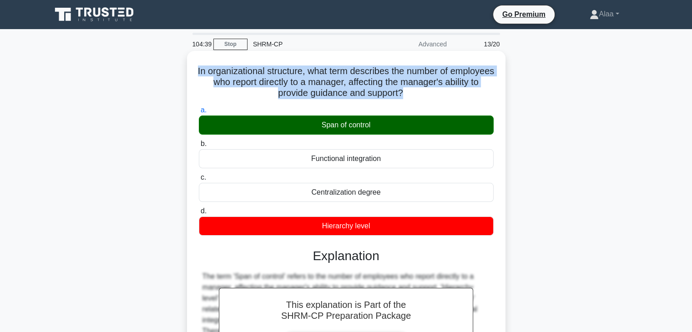
click at [422, 91] on h5 "In organizational structure, what term describes the number of employees who re…" at bounding box center [346, 82] width 296 height 34
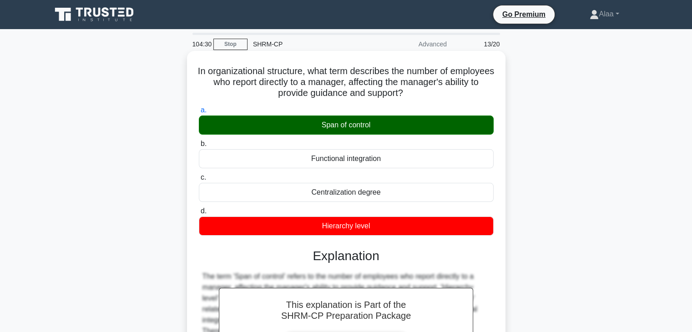
click at [400, 120] on div "Span of control" at bounding box center [346, 124] width 295 height 19
click at [199, 113] on input "a. Span of control" at bounding box center [199, 110] width 0 height 6
click at [400, 120] on div "Span of control" at bounding box center [346, 124] width 295 height 19
click at [199, 113] on input "a. Span of control" at bounding box center [199, 110] width 0 height 6
click at [400, 120] on div "Span of control" at bounding box center [346, 124] width 295 height 19
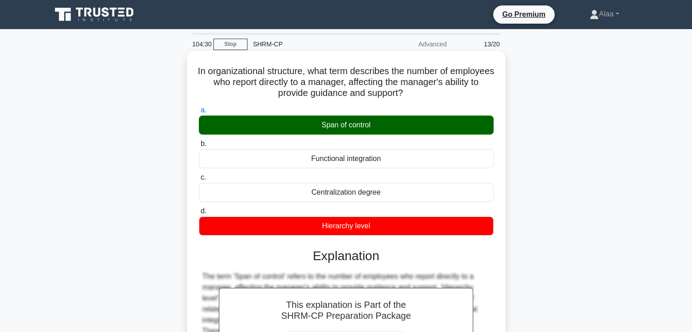
click at [199, 113] on input "a. Span of control" at bounding box center [199, 110] width 0 height 6
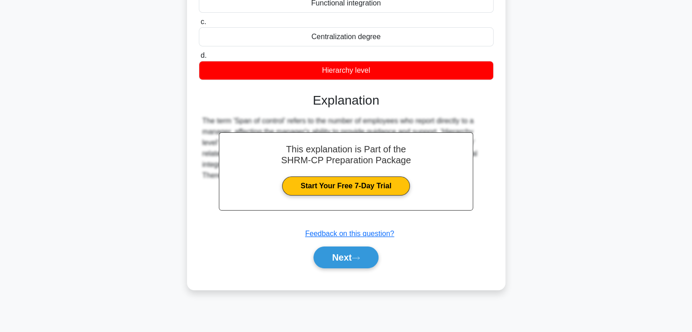
scroll to position [160, 0]
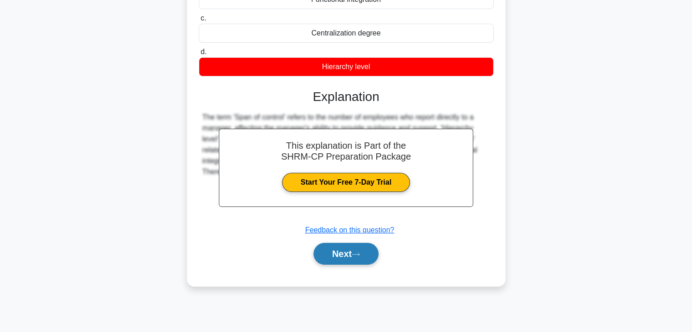
click at [369, 245] on button "Next" at bounding box center [345, 254] width 65 height 22
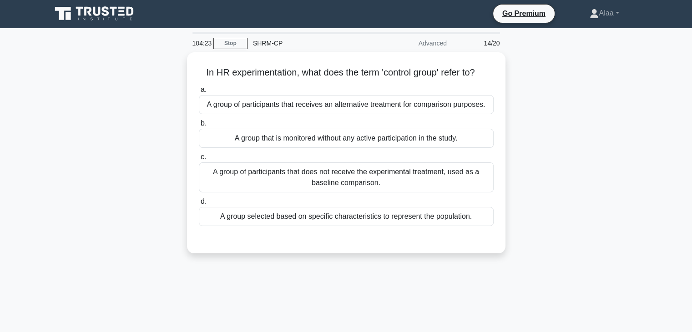
scroll to position [0, 0]
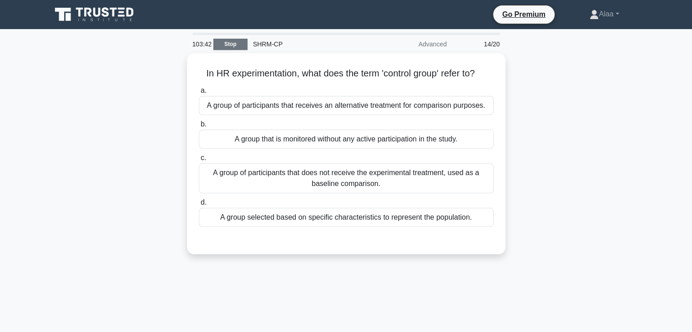
click at [239, 39] on link "Stop" at bounding box center [230, 44] width 34 height 11
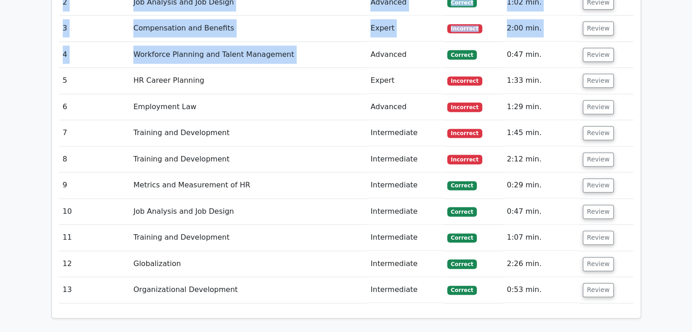
scroll to position [924, 0]
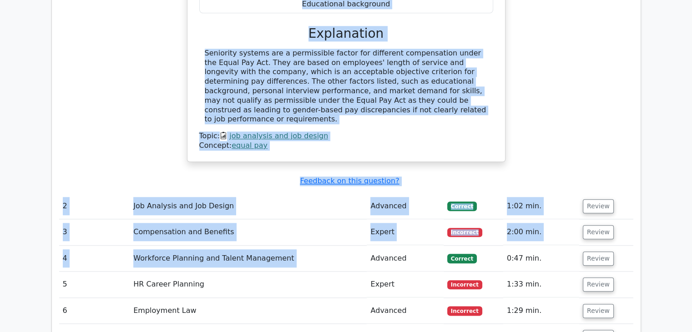
drag, startPoint x: 401, startPoint y: 50, endPoint x: 366, endPoint y: -40, distance: 95.8
